Goal: Task Accomplishment & Management: Manage account settings

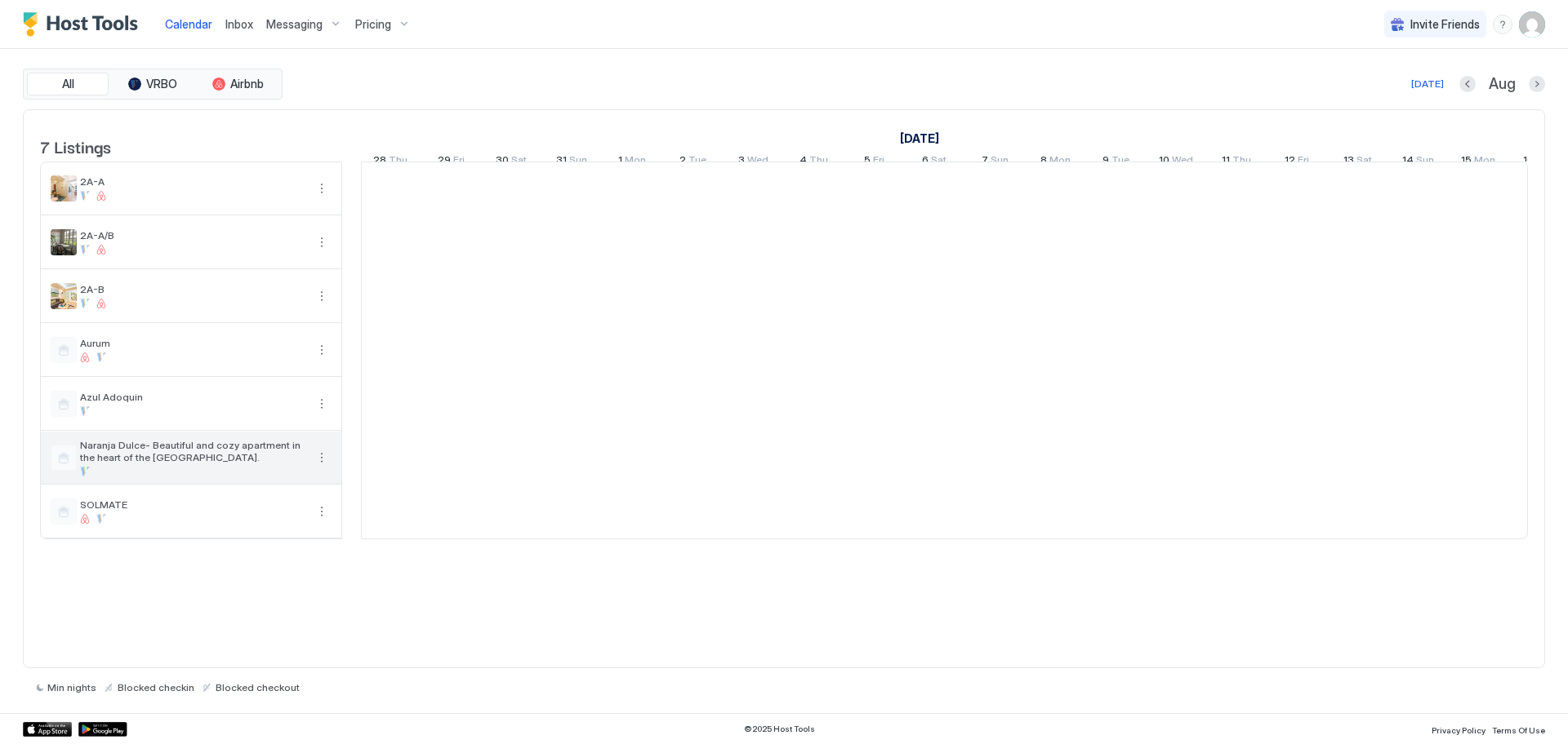
scroll to position [0, 907]
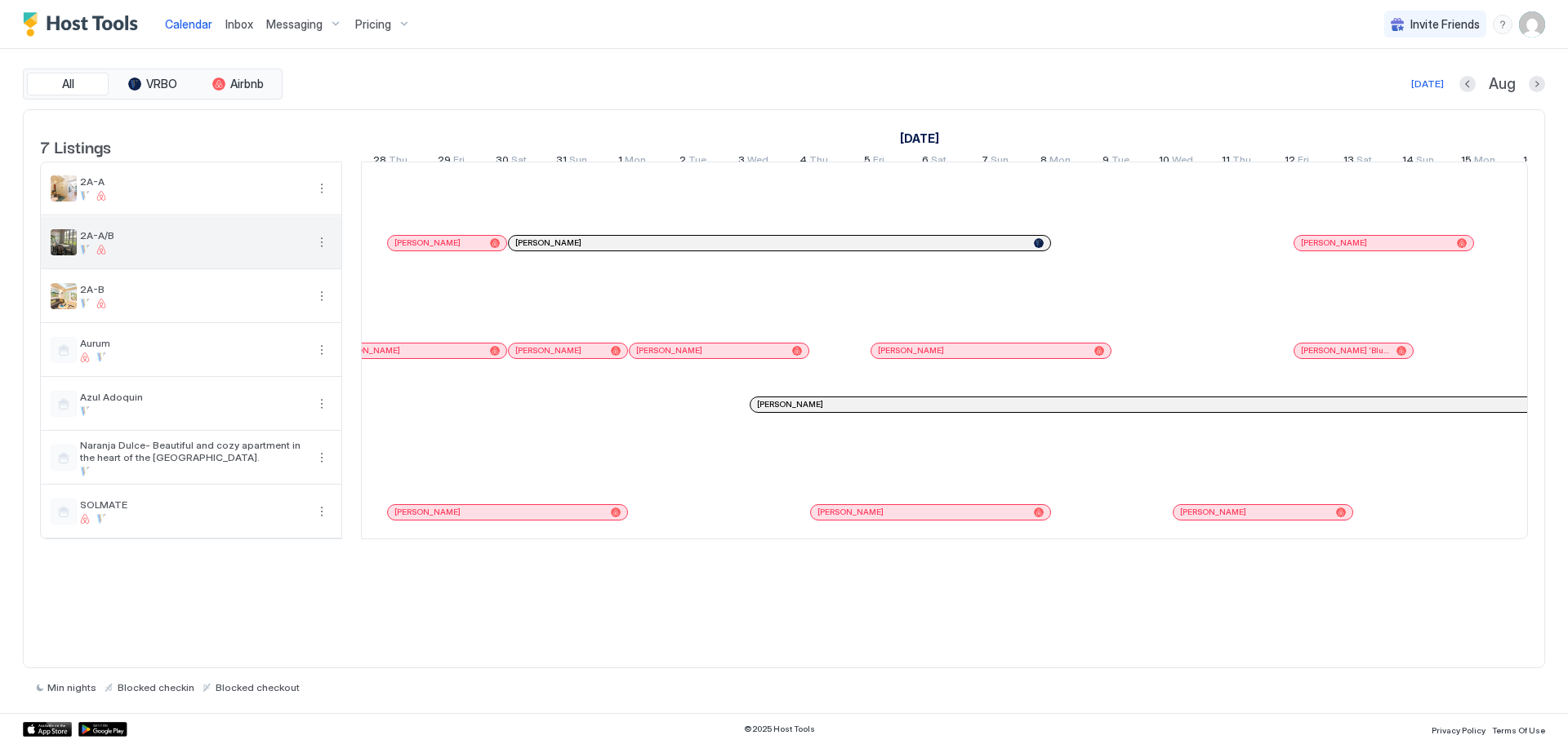
click at [141, 267] on div "2A-A/B" at bounding box center [191, 242] width 301 height 52
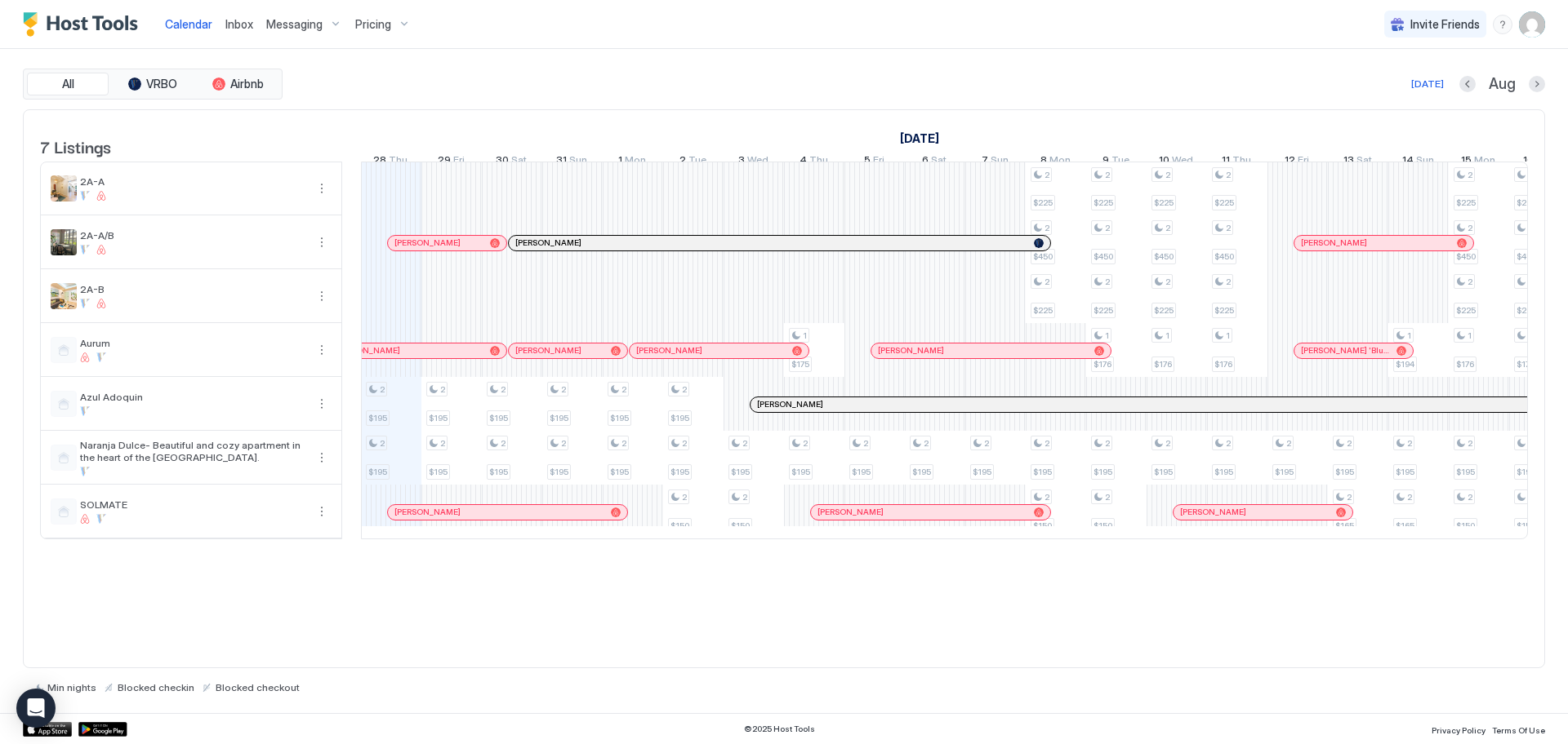
click at [297, 24] on span "Messaging" at bounding box center [295, 24] width 56 height 14
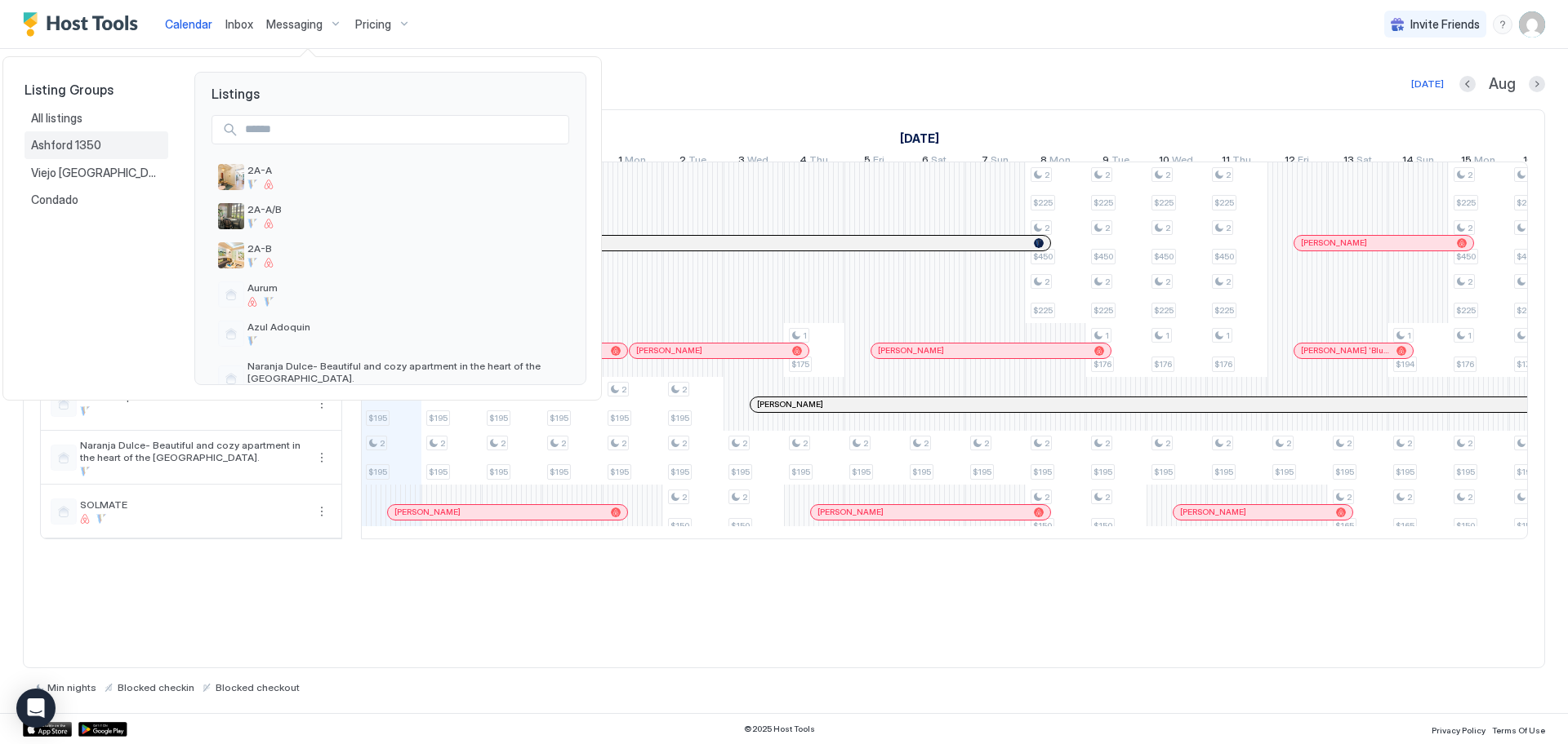
click at [86, 140] on span "Ashford 1350" at bounding box center [66, 145] width 72 height 14
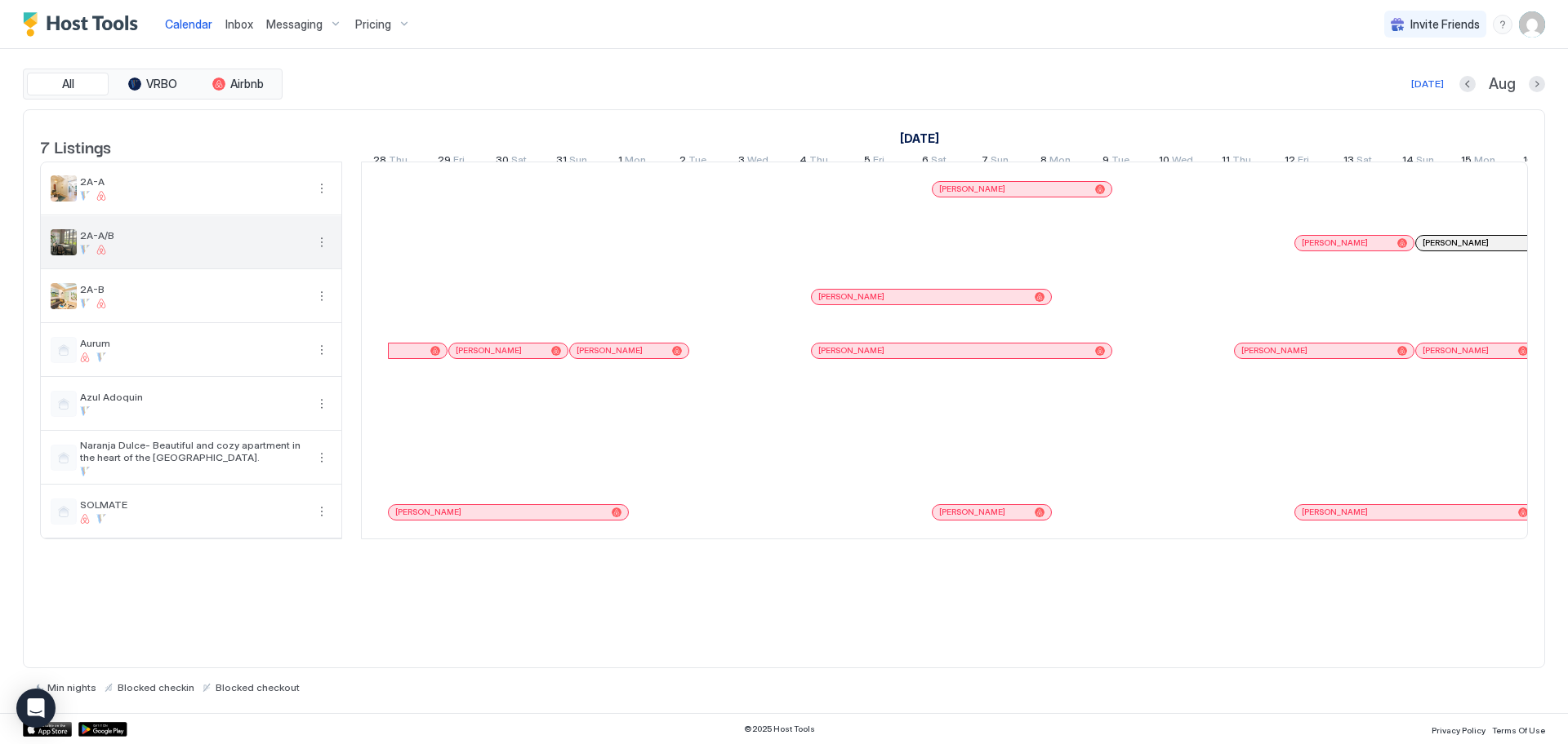
scroll to position [0, 907]
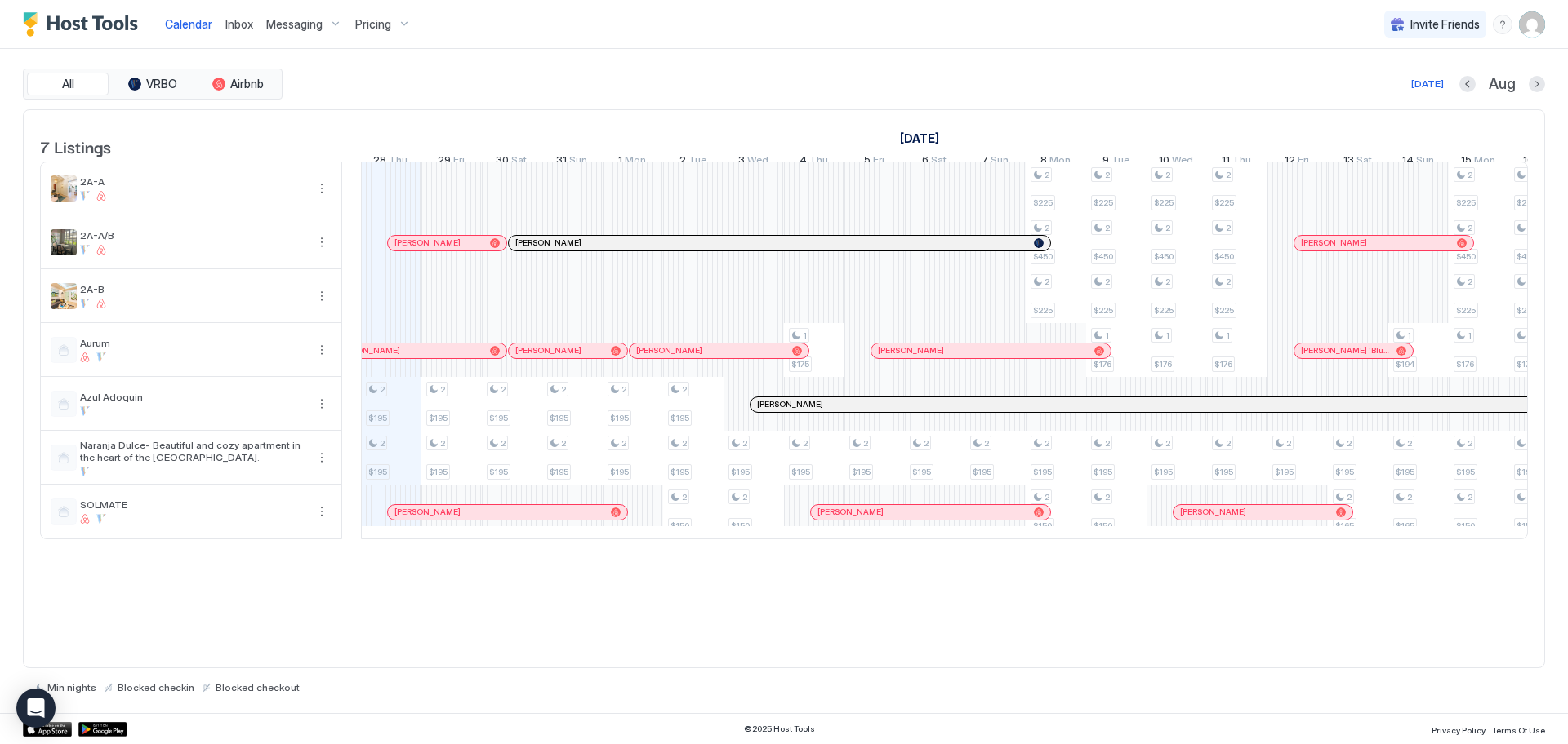
click at [295, 30] on span "Messaging" at bounding box center [295, 24] width 56 height 14
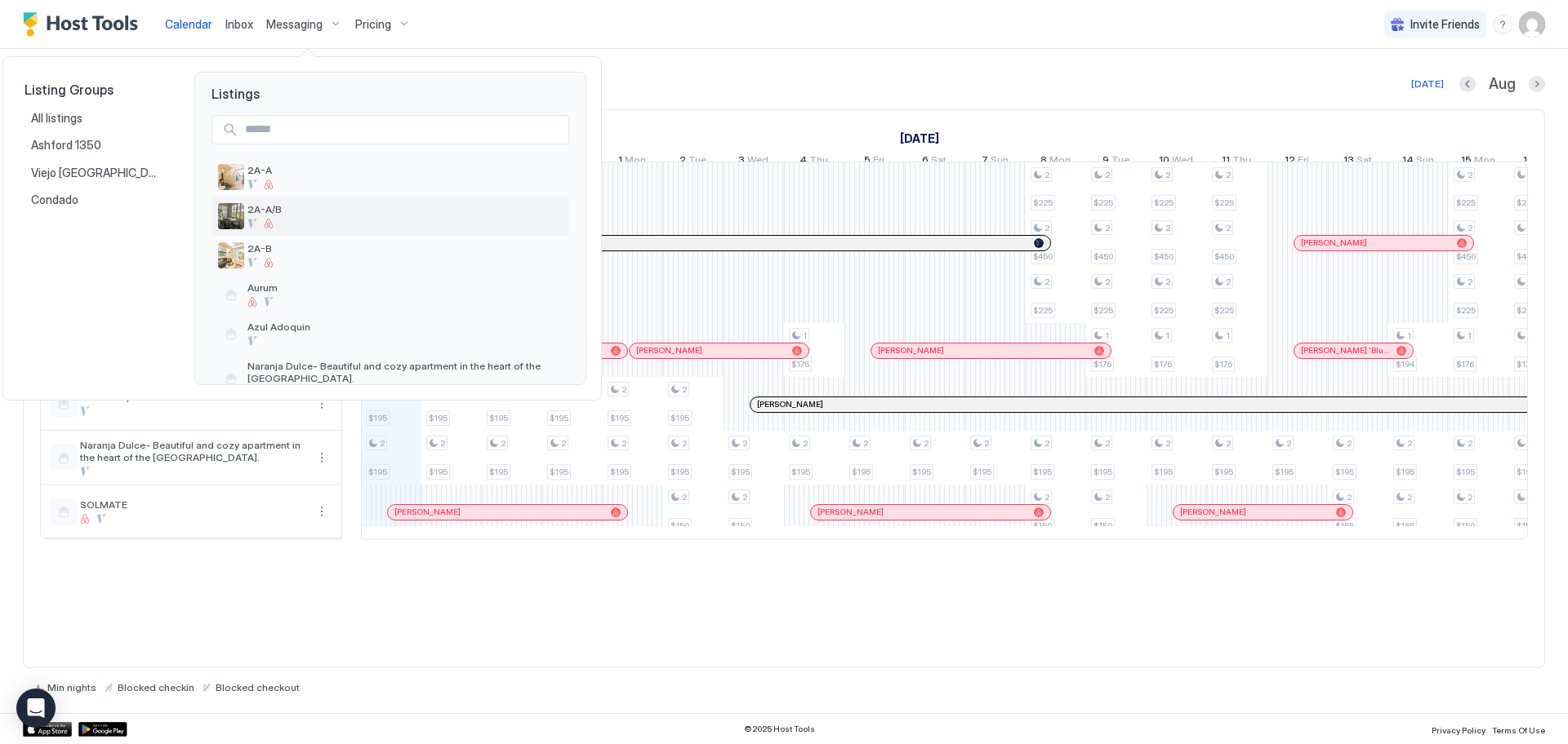
click at [283, 209] on span "2A-A/B" at bounding box center [405, 209] width 315 height 12
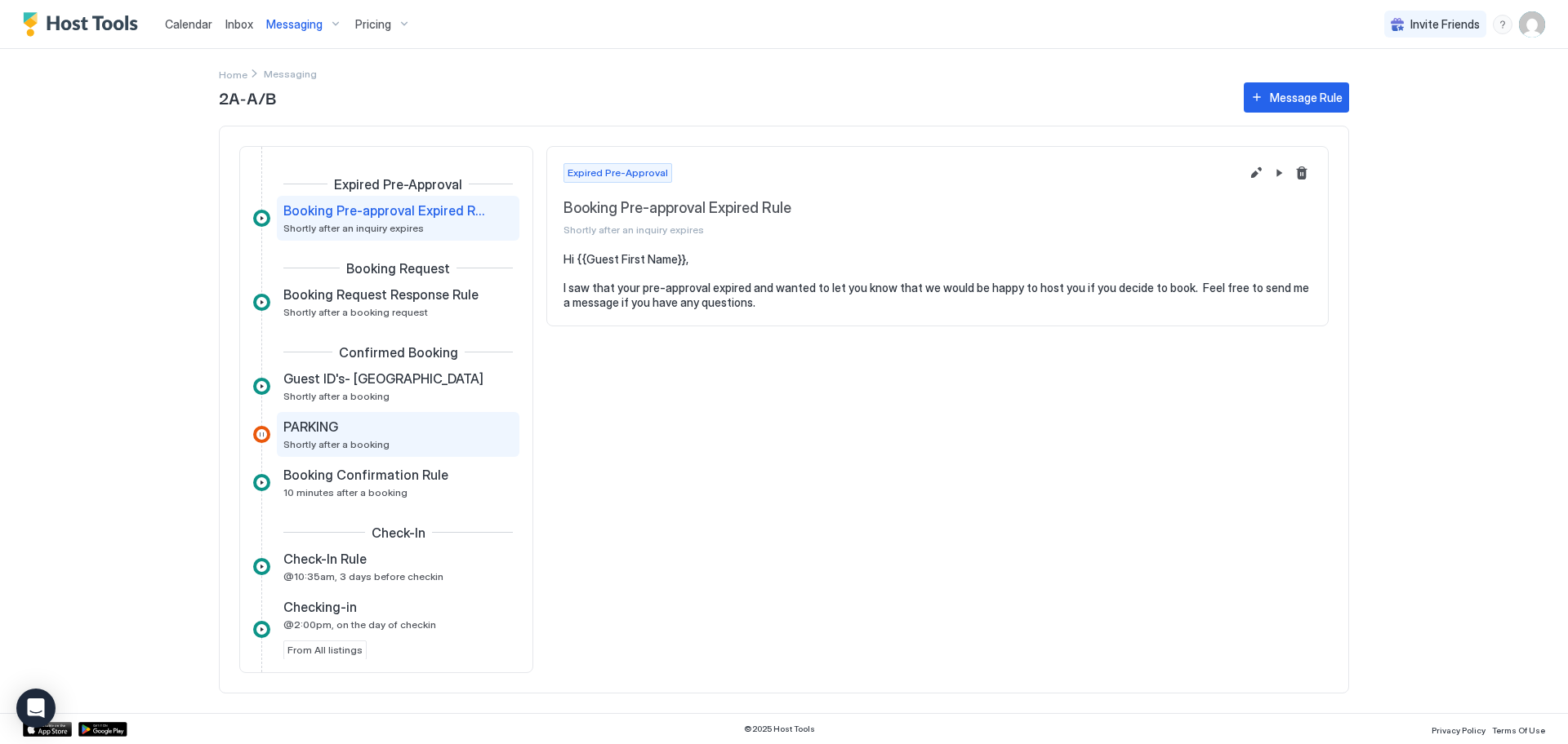
click at [438, 439] on div "PARKING Shortly after a booking" at bounding box center [387, 434] width 207 height 31
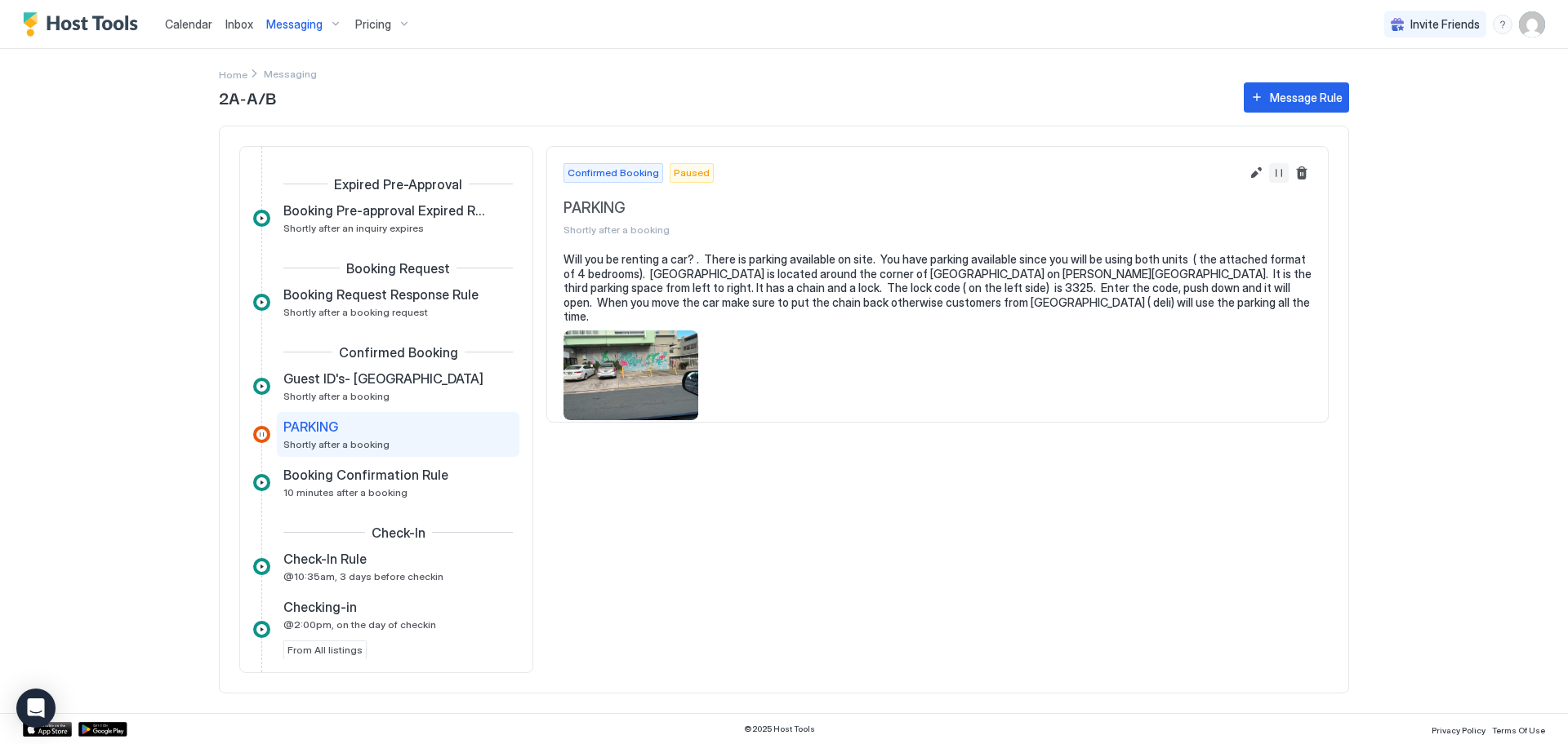
click at [1278, 179] on button "Resume Message Rule" at bounding box center [1278, 173] width 20 height 20
click at [289, 26] on span "Messaging" at bounding box center [295, 24] width 56 height 14
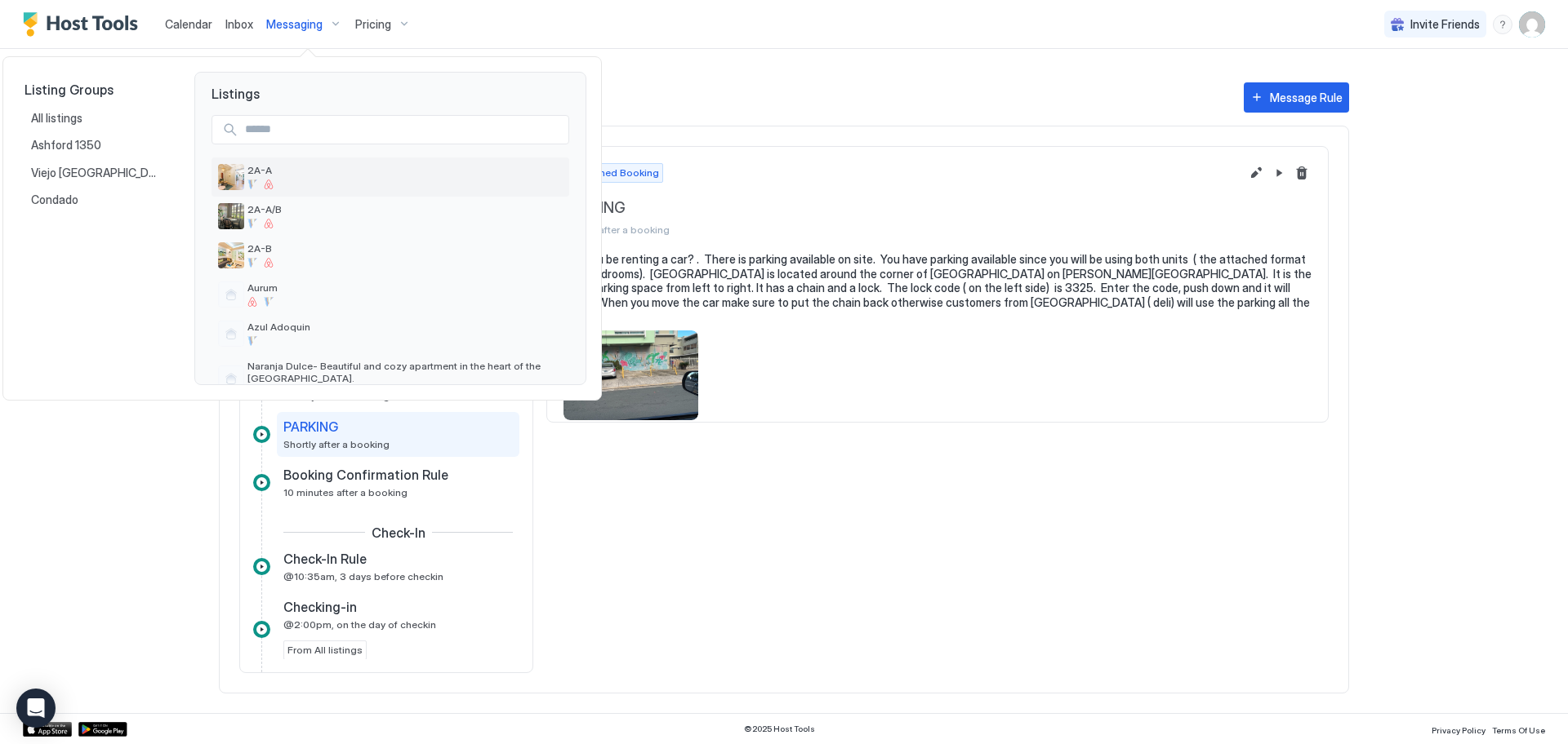
click at [261, 176] on span "2A-A" at bounding box center [405, 170] width 315 height 12
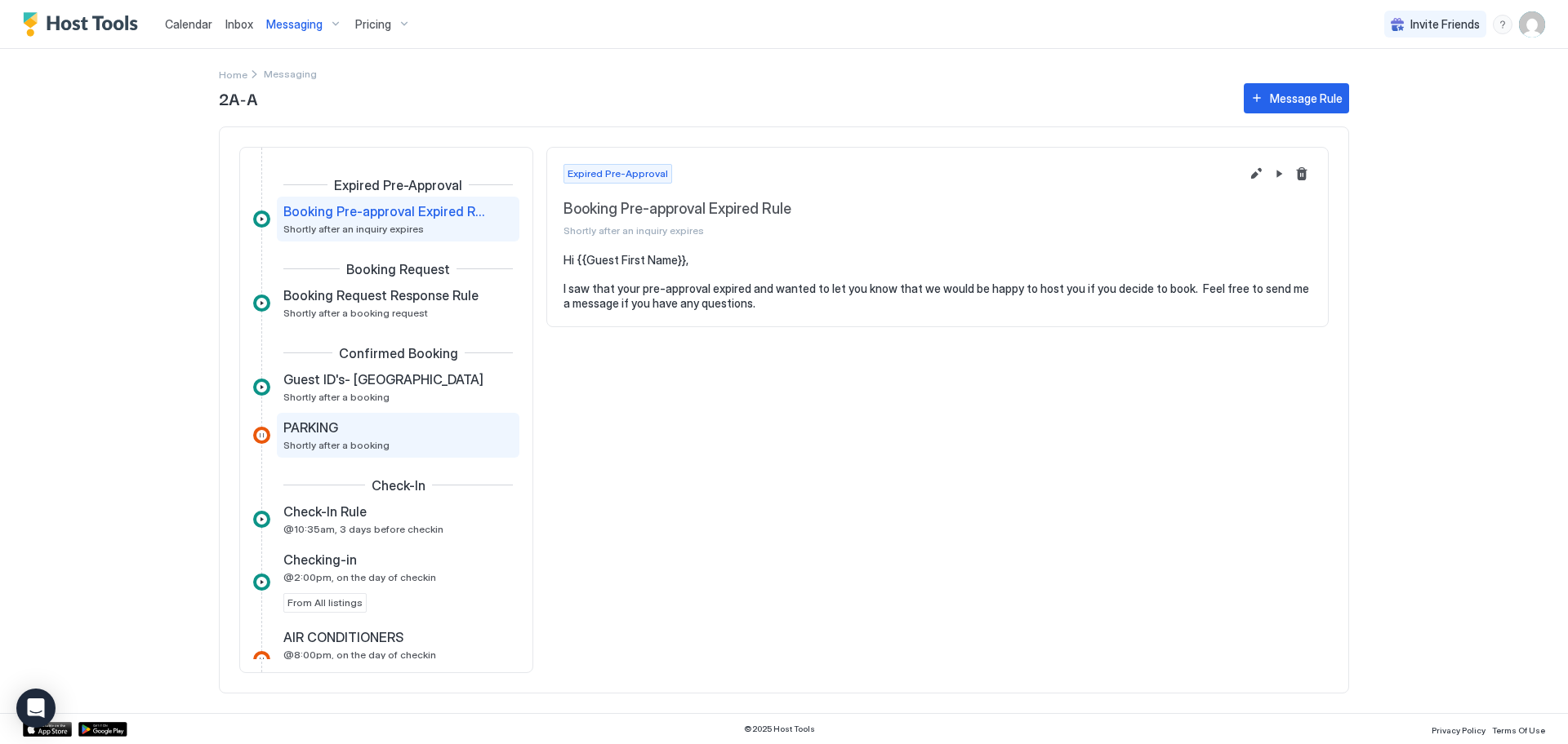
click at [394, 431] on div "PARKING" at bounding box center [387, 427] width 207 height 16
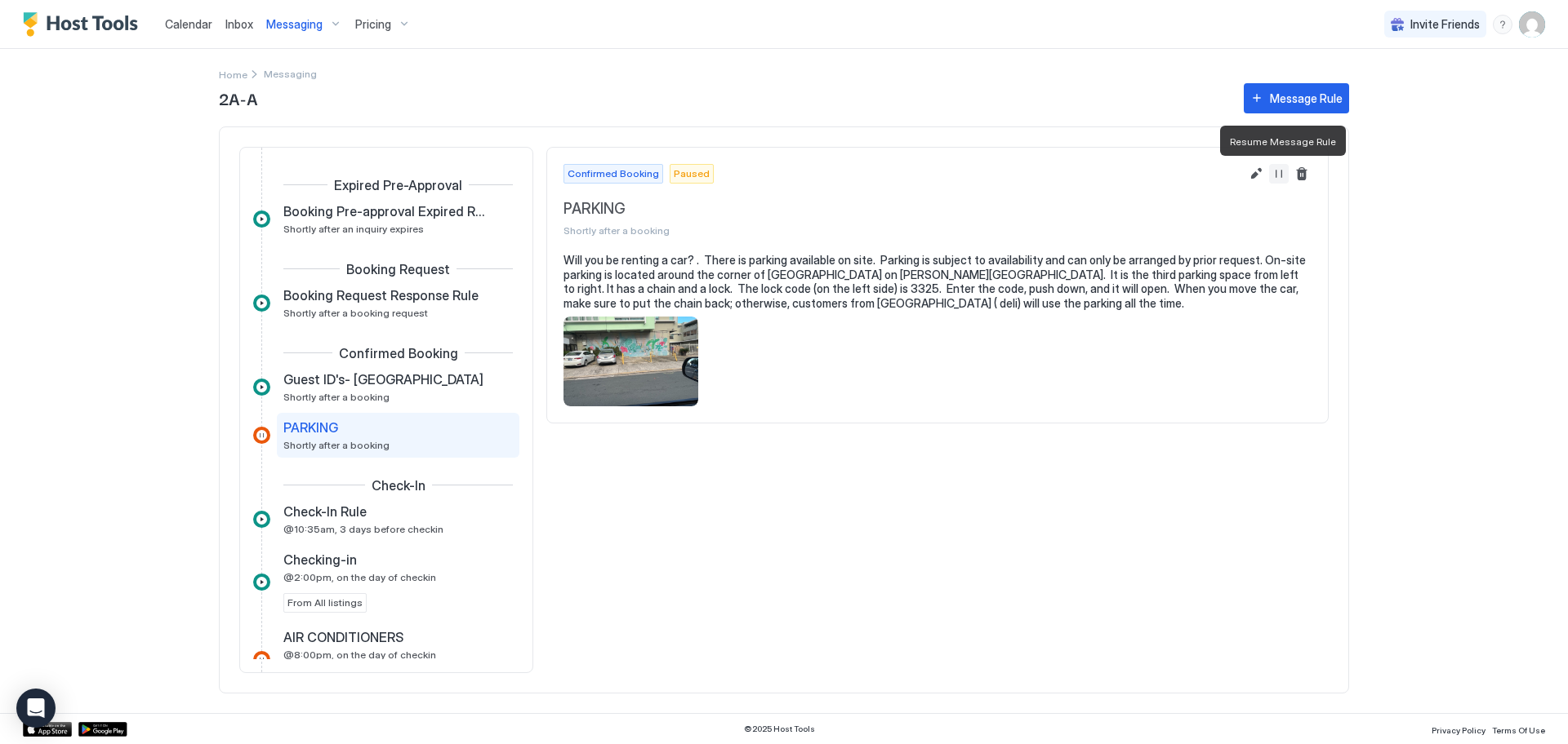
click at [1279, 175] on button "Resume Message Rule" at bounding box center [1278, 174] width 20 height 20
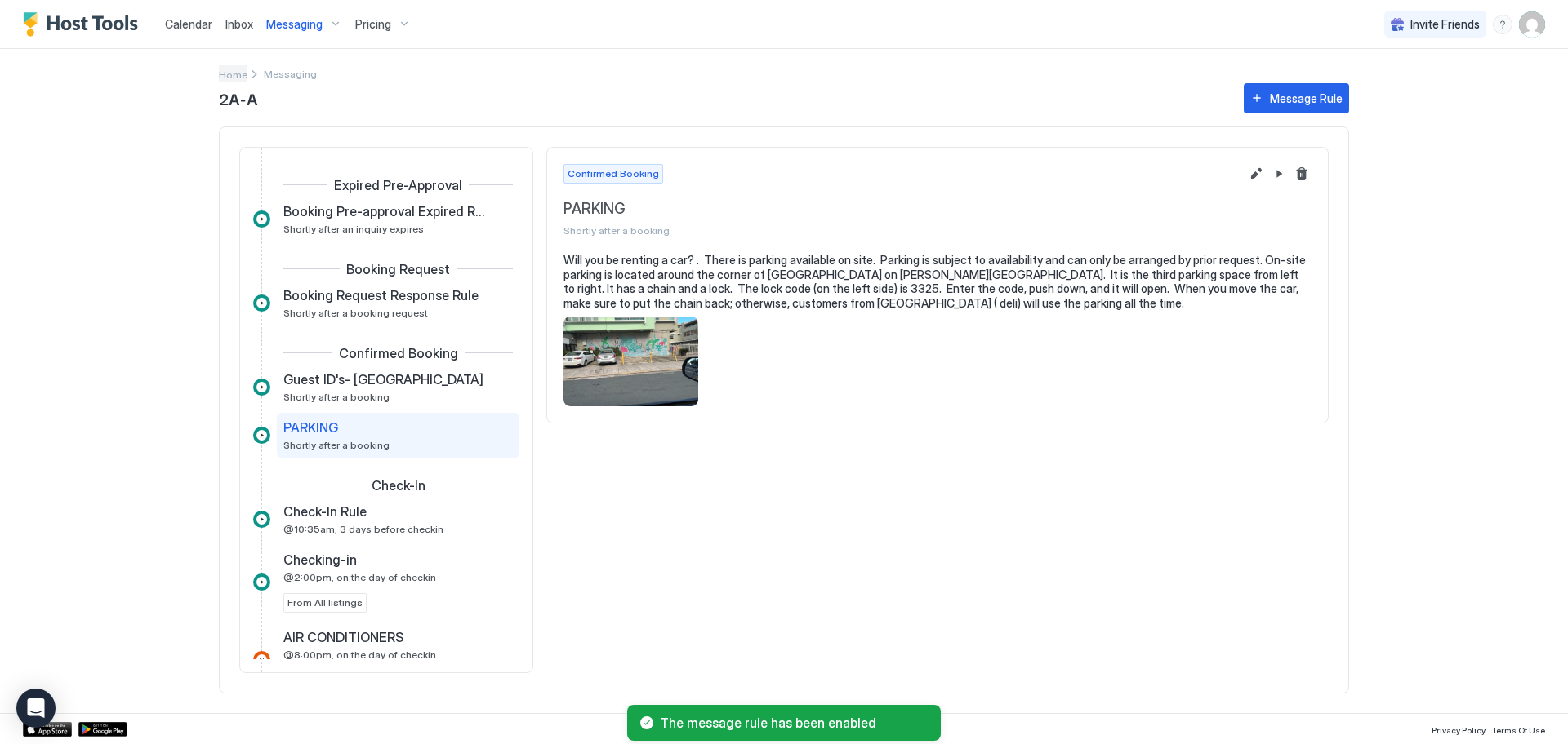
click at [232, 76] on span "Home" at bounding box center [233, 75] width 29 height 12
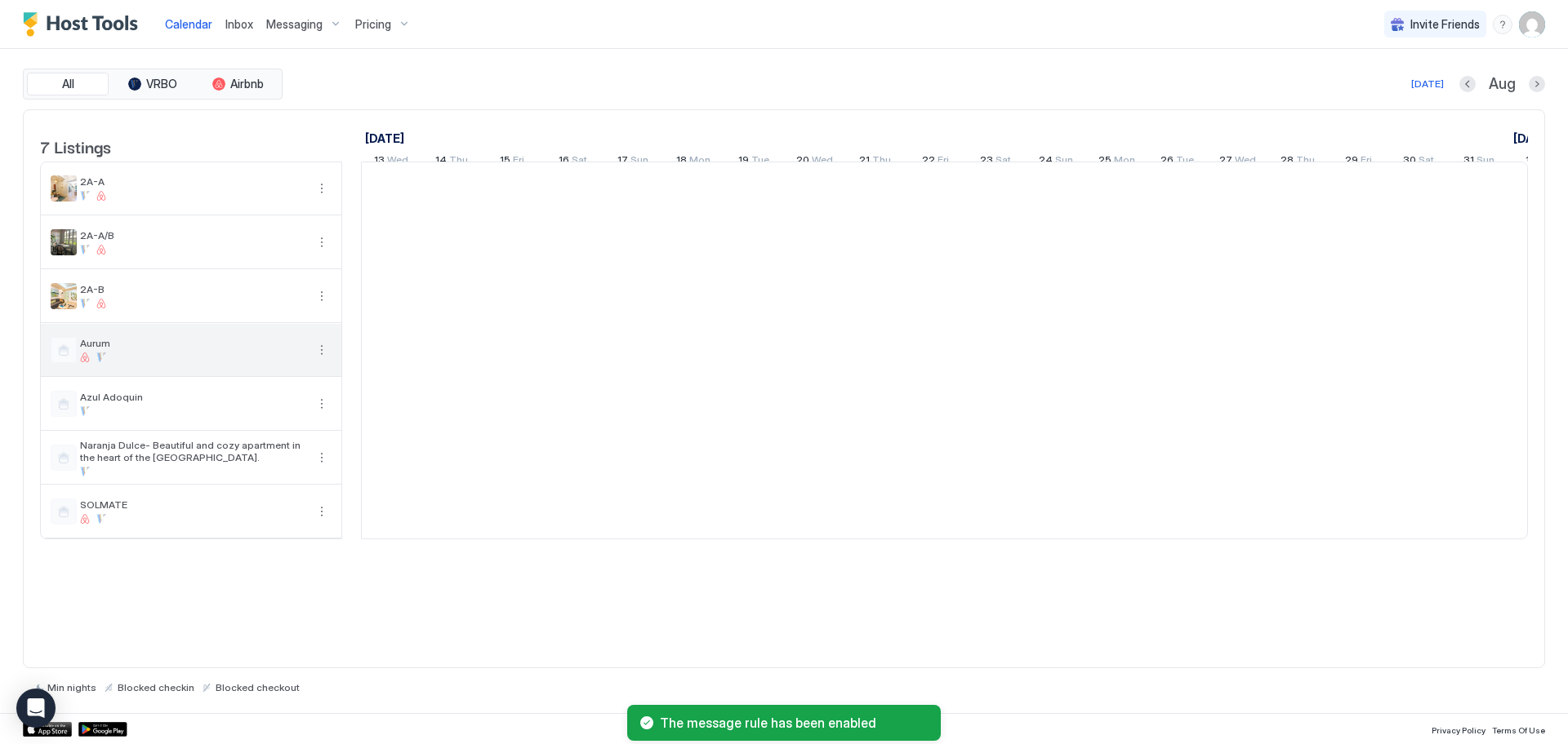
scroll to position [0, 907]
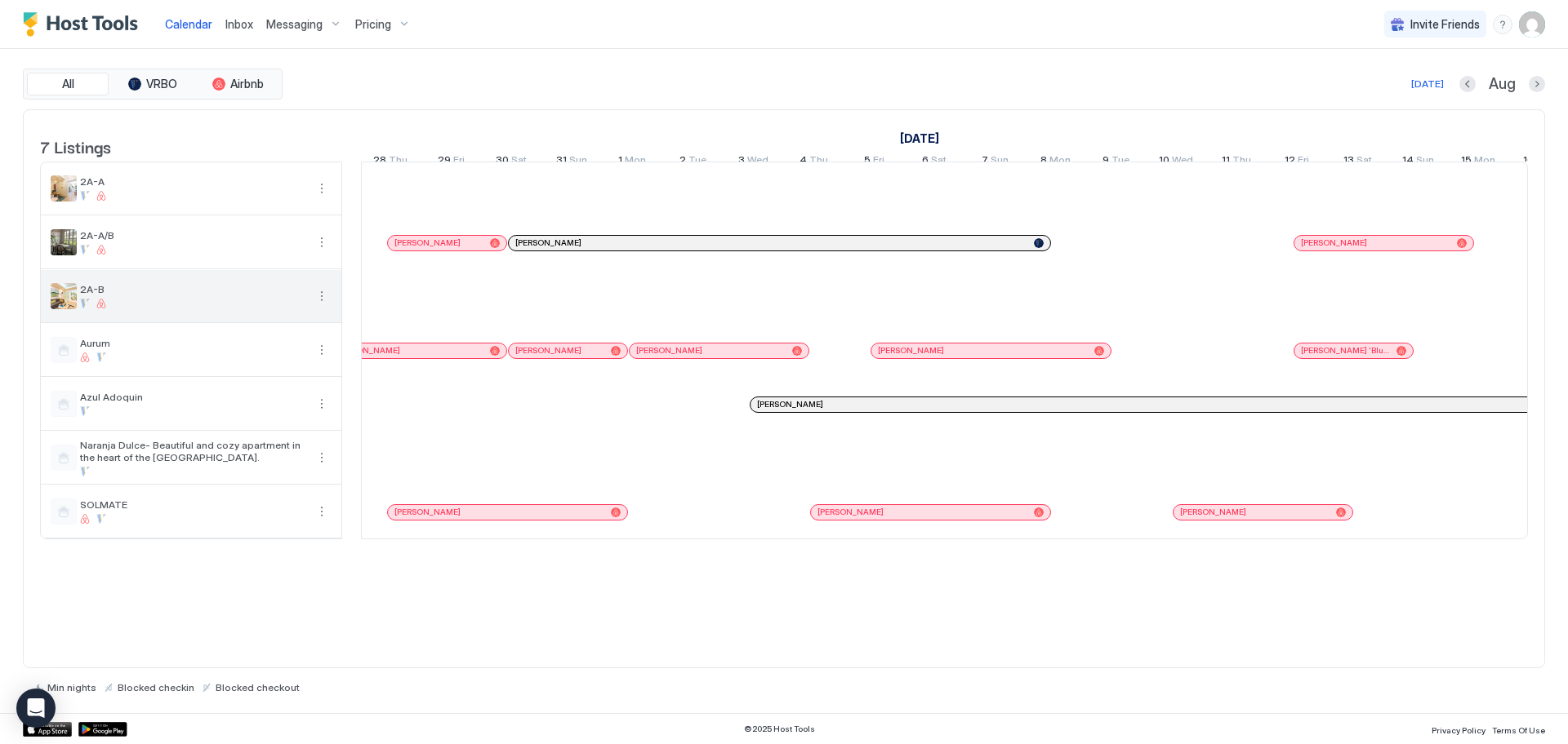
click at [192, 308] on div at bounding box center [192, 304] width 226 height 10
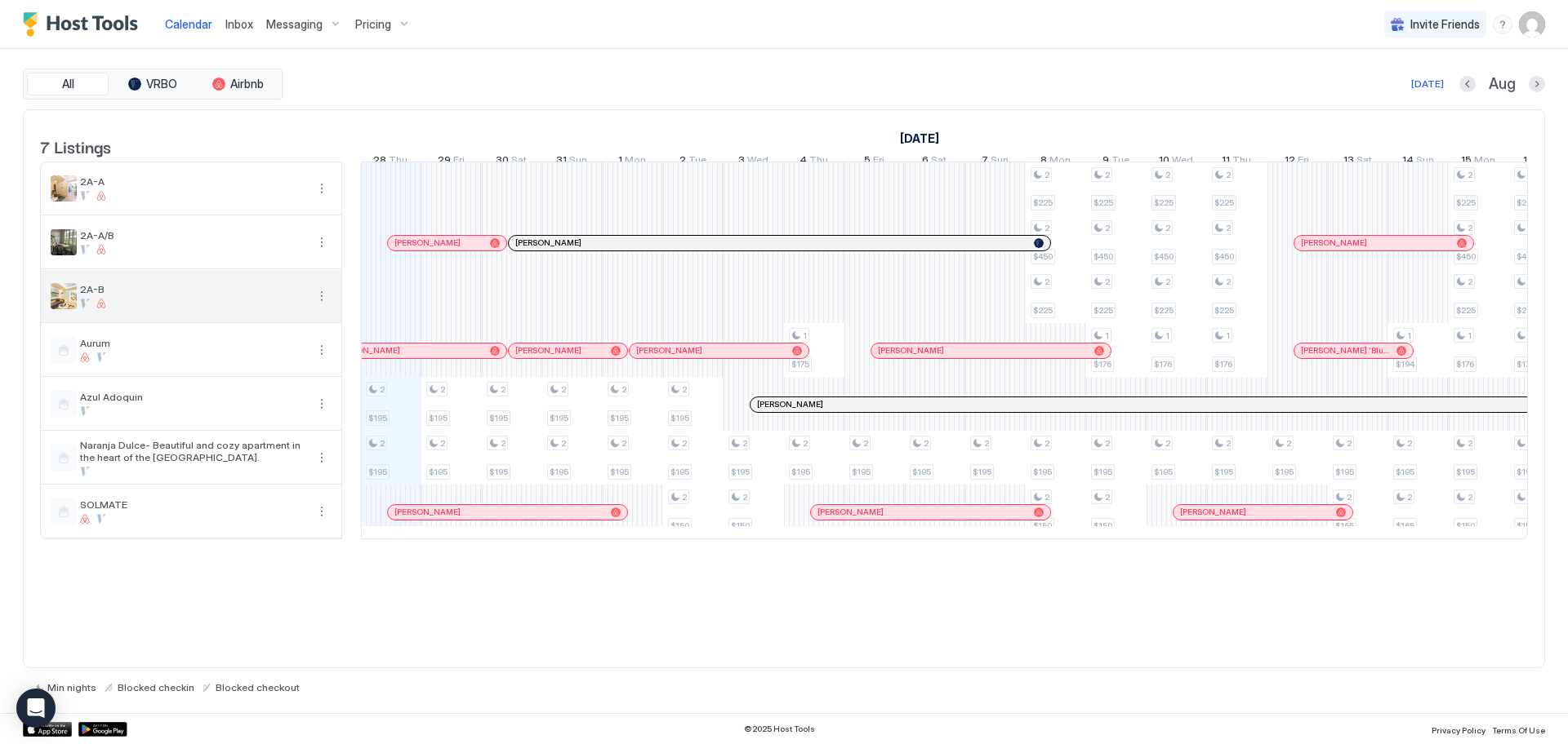
click at [192, 308] on div at bounding box center [192, 304] width 226 height 10
click at [297, 21] on span "Messaging" at bounding box center [295, 24] width 56 height 14
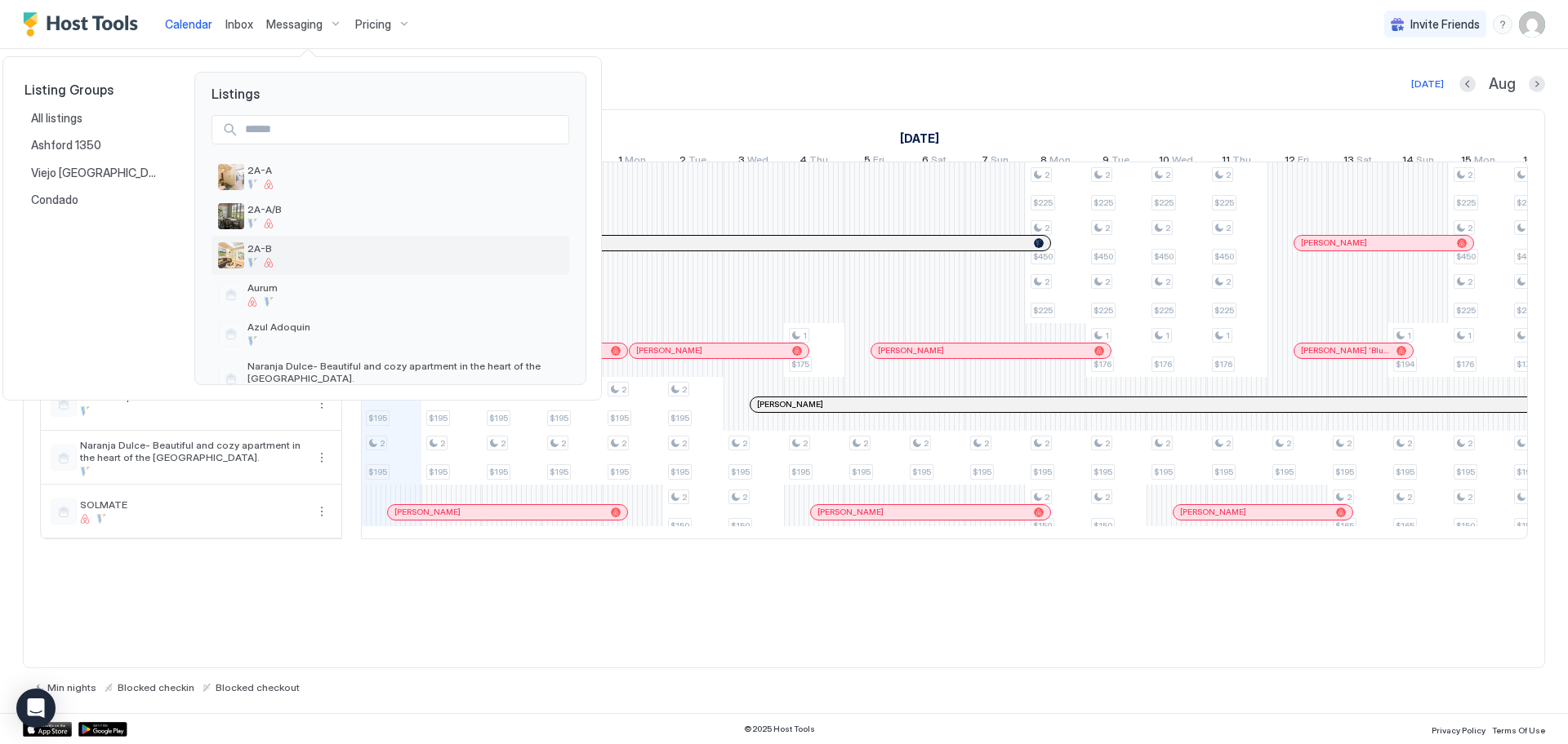
click at [251, 264] on div at bounding box center [253, 263] width 10 height 10
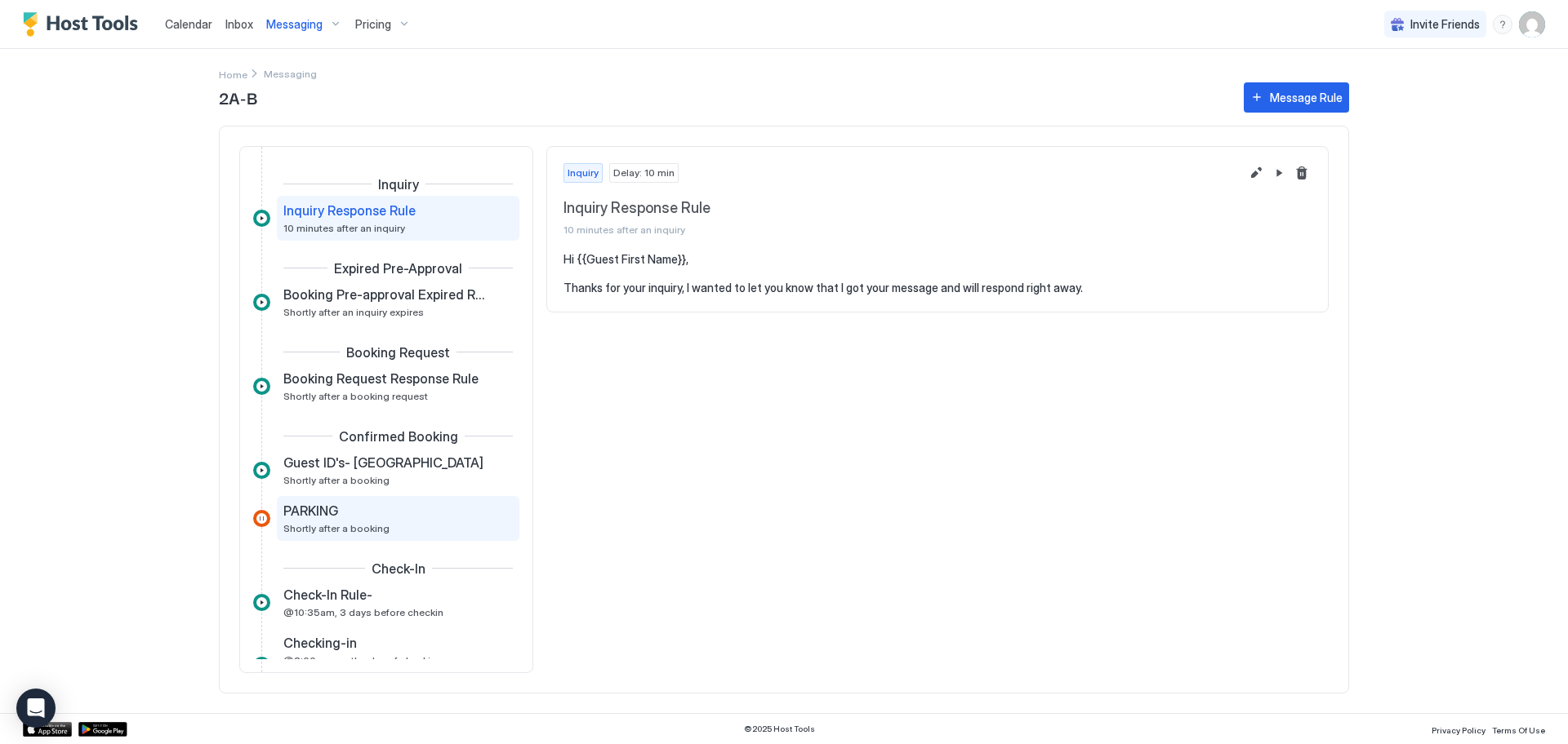
click at [374, 523] on span "Shortly after a booking" at bounding box center [336, 529] width 106 height 12
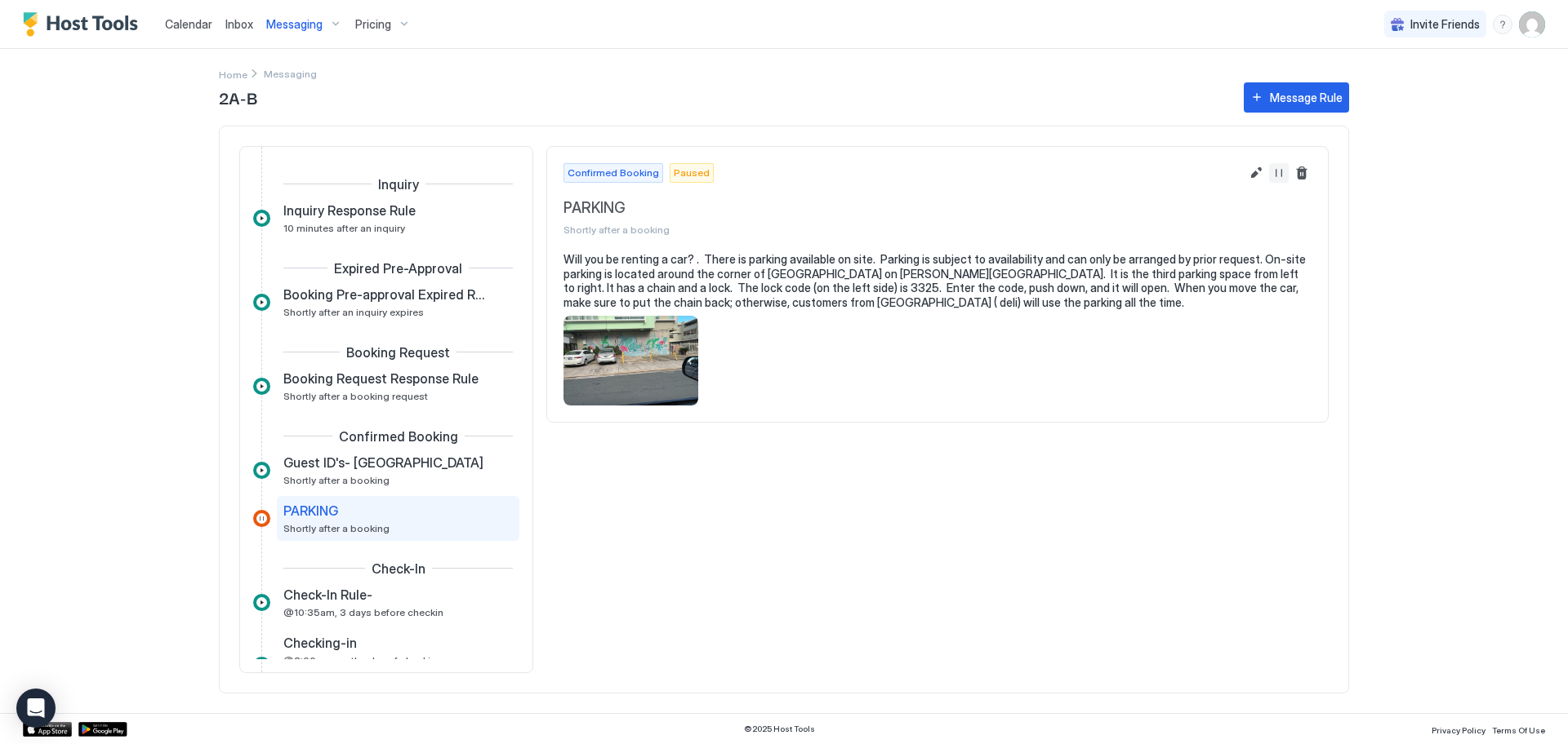
click at [1278, 169] on button "Resume Message Rule" at bounding box center [1278, 173] width 20 height 20
